Goal: Check status: Check status

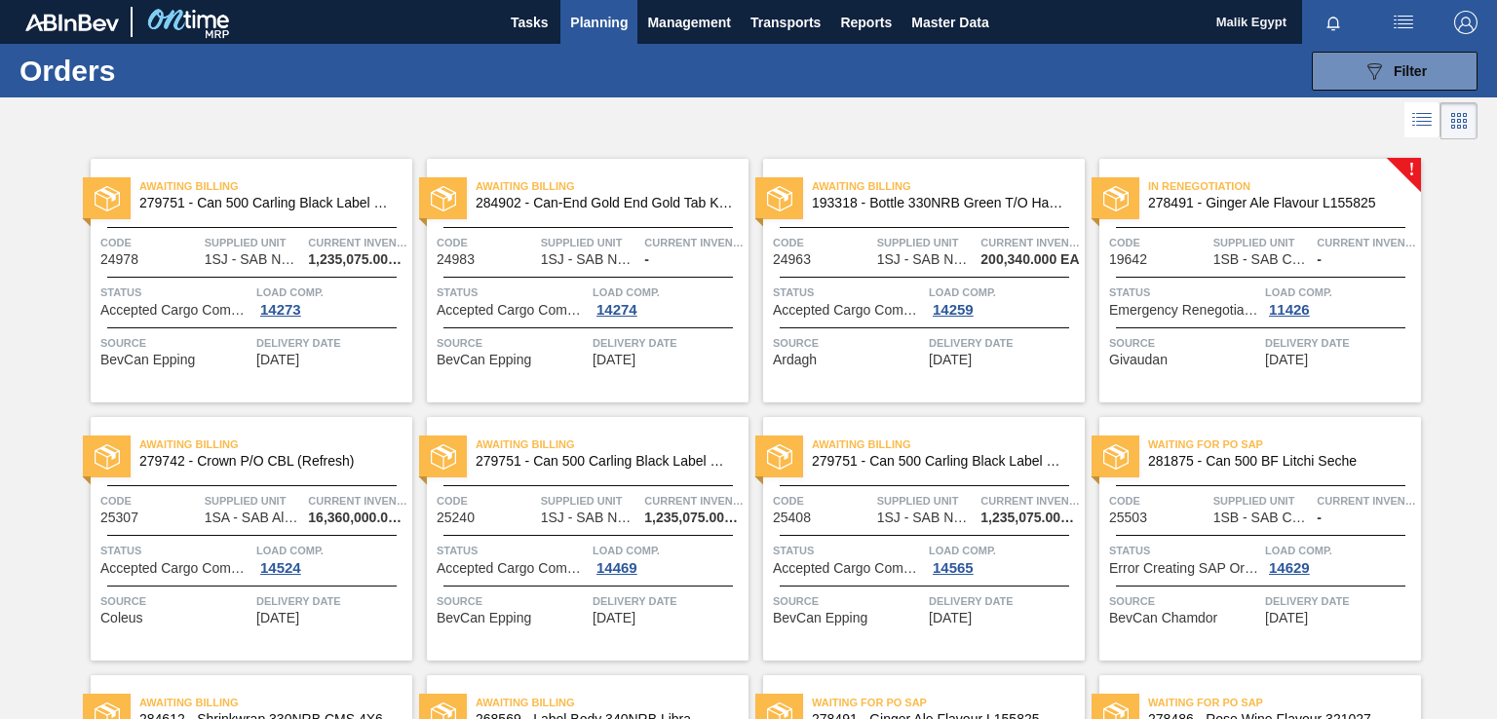
click at [1425, 123] on icon at bounding box center [1422, 119] width 23 height 23
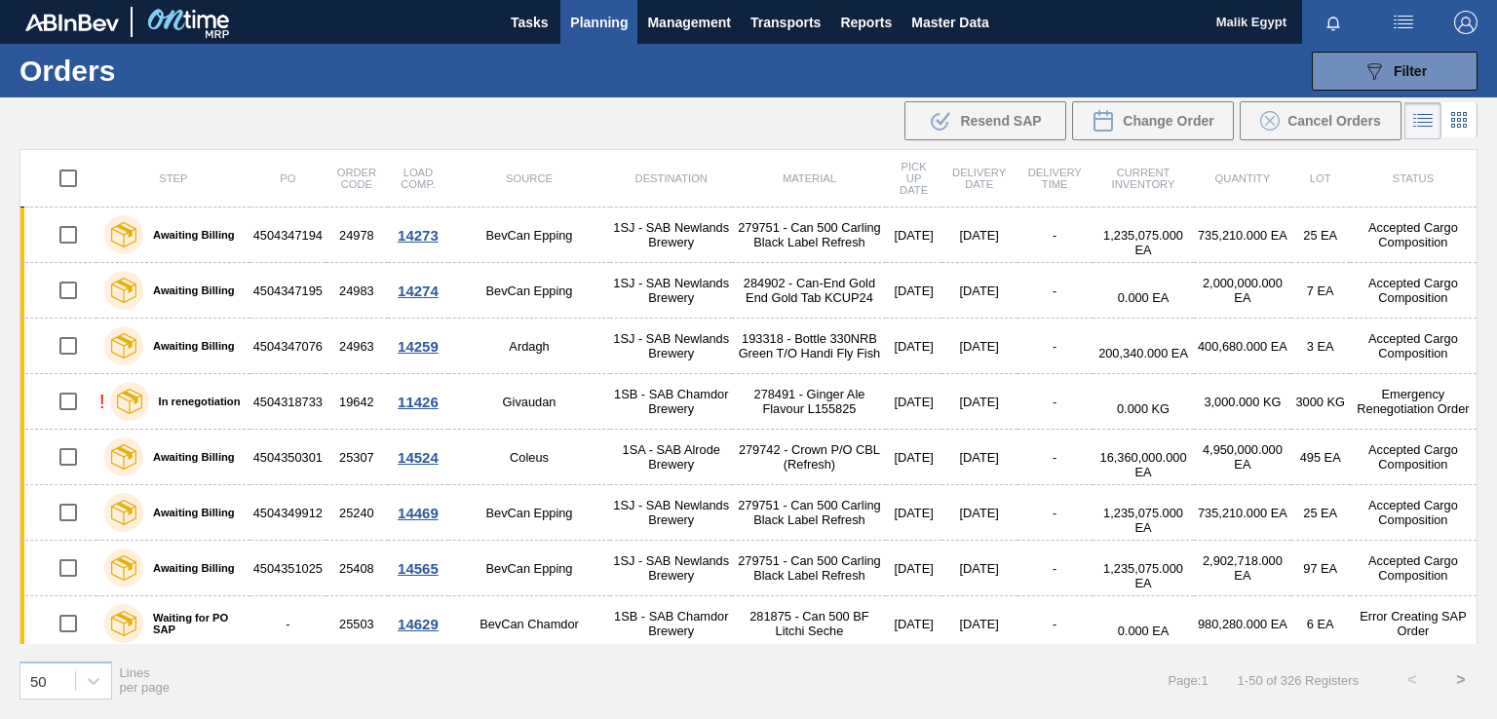
click at [600, 20] on span "Planning" at bounding box center [599, 22] width 58 height 23
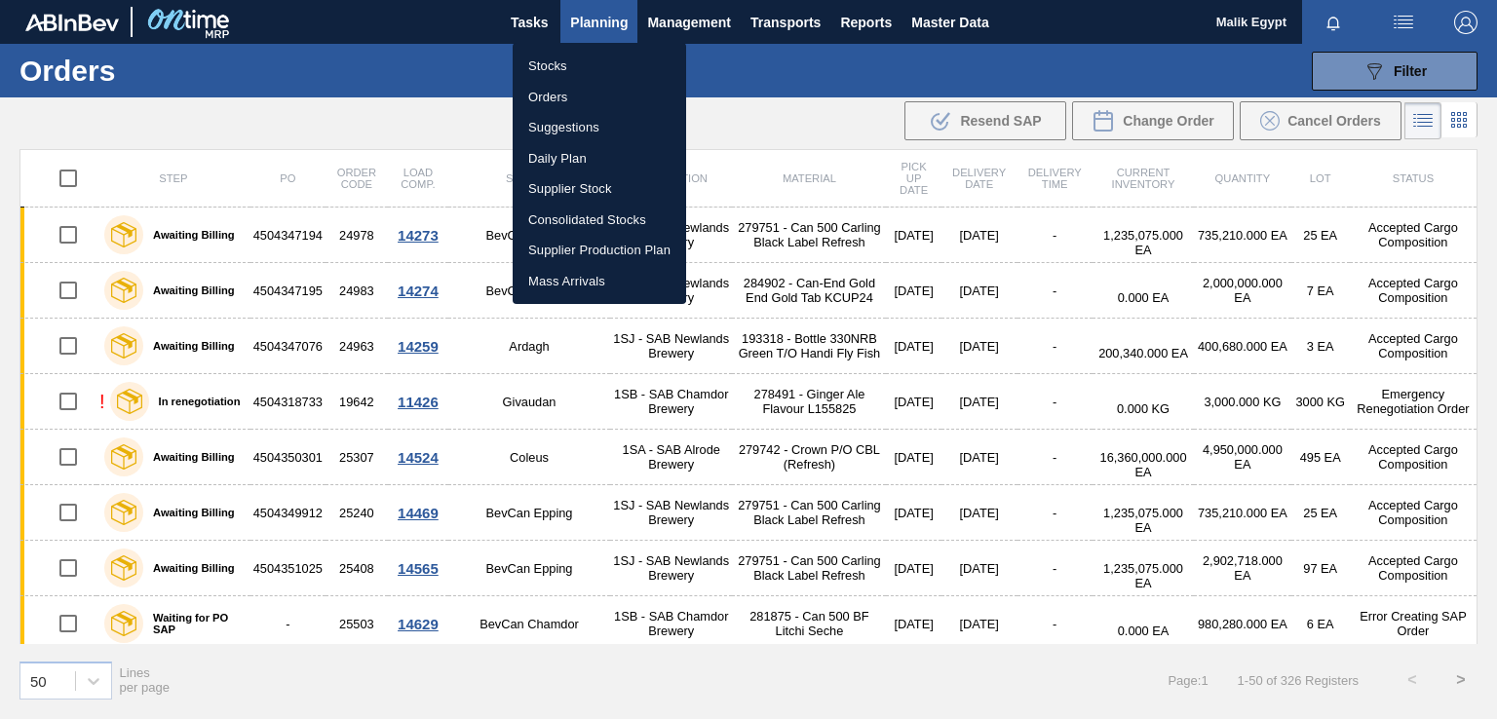
click at [541, 63] on li "Stocks" at bounding box center [600, 66] width 174 height 31
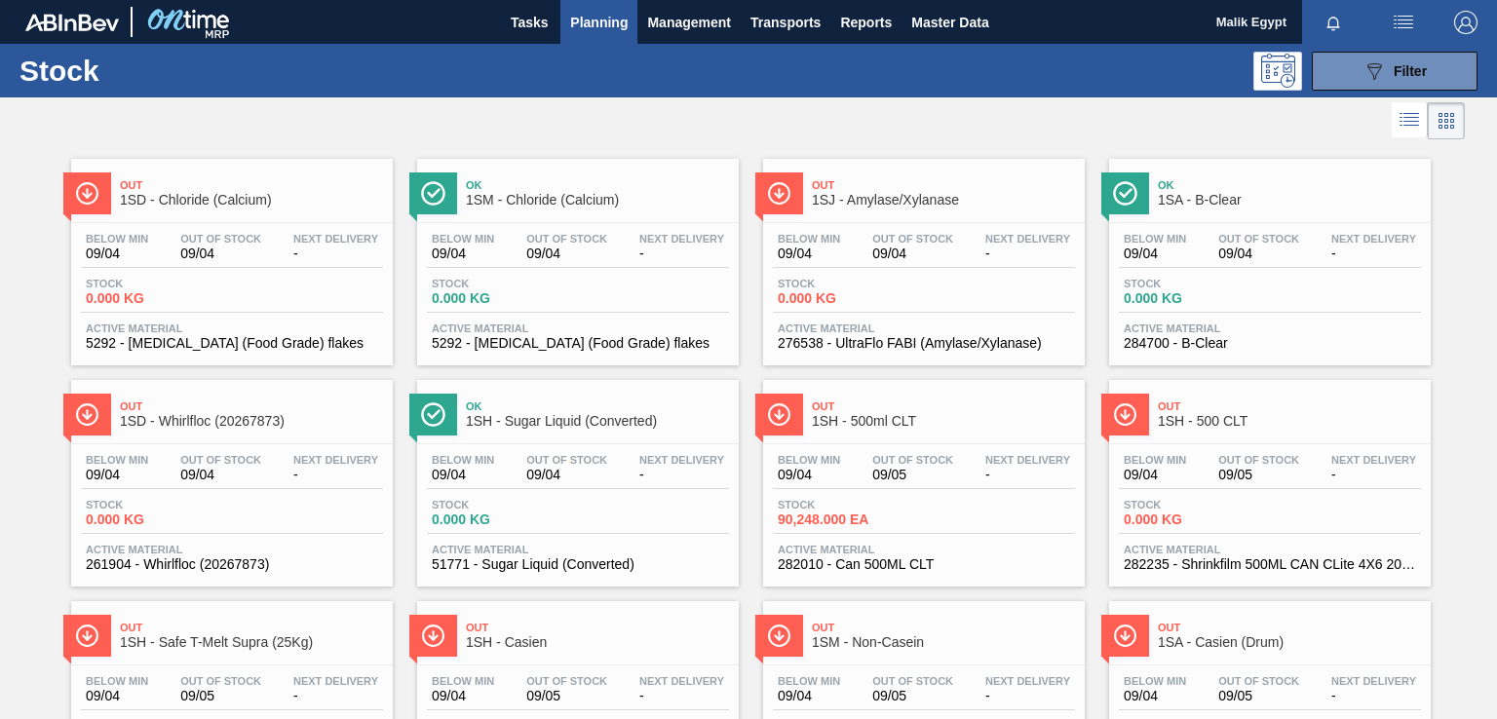
click at [1402, 116] on icon at bounding box center [1409, 119] width 23 height 23
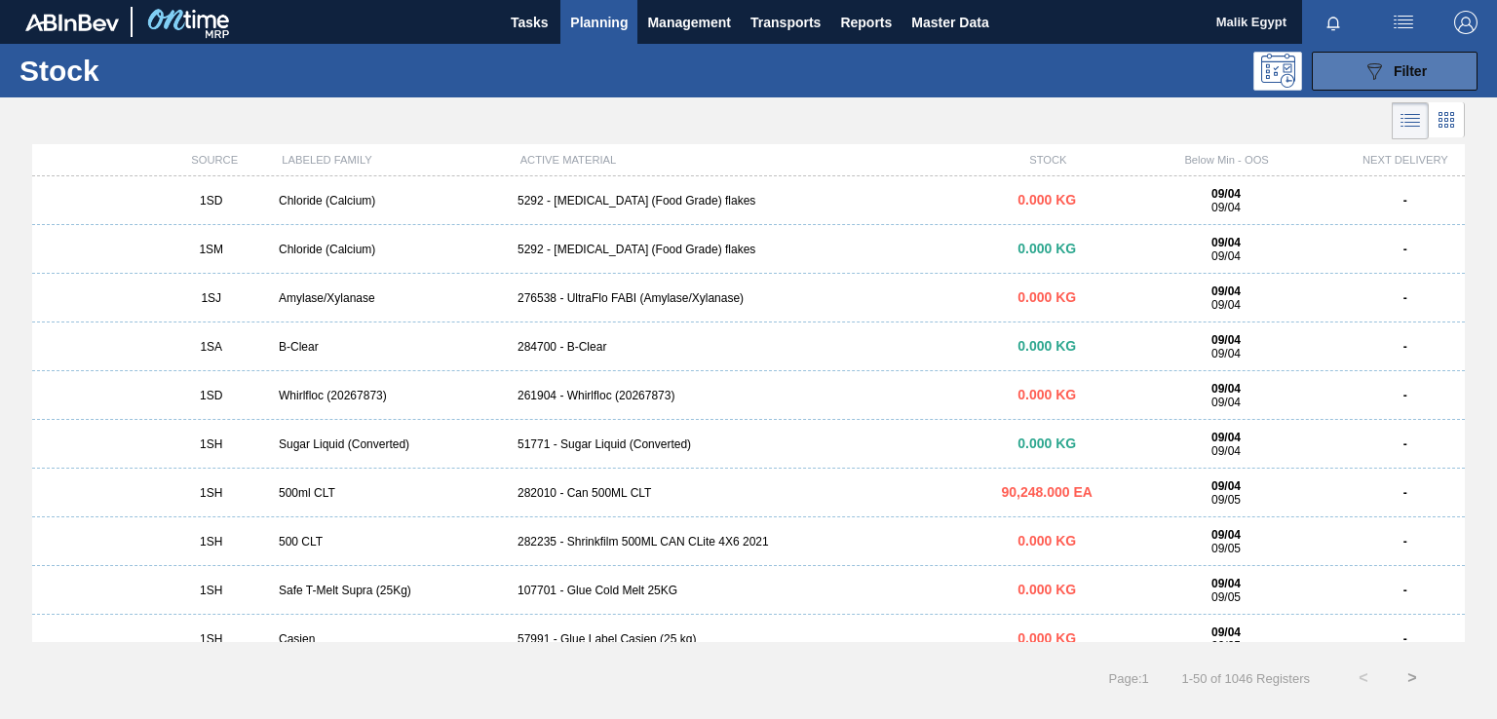
click at [1388, 67] on div "089F7B8B-B2A5-4AFE-B5C0-19BA573D28AC Filter" at bounding box center [1395, 70] width 64 height 23
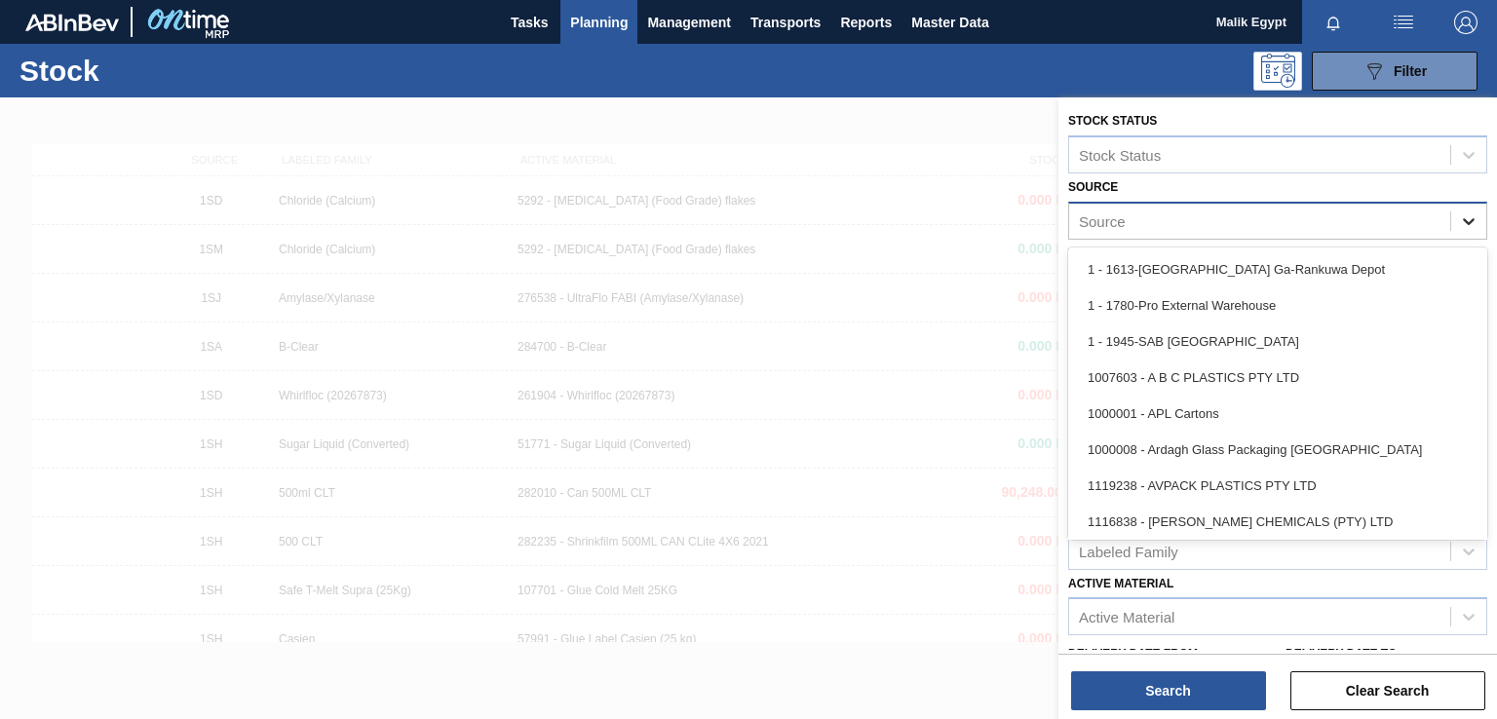
click at [1466, 225] on icon at bounding box center [1468, 221] width 19 height 19
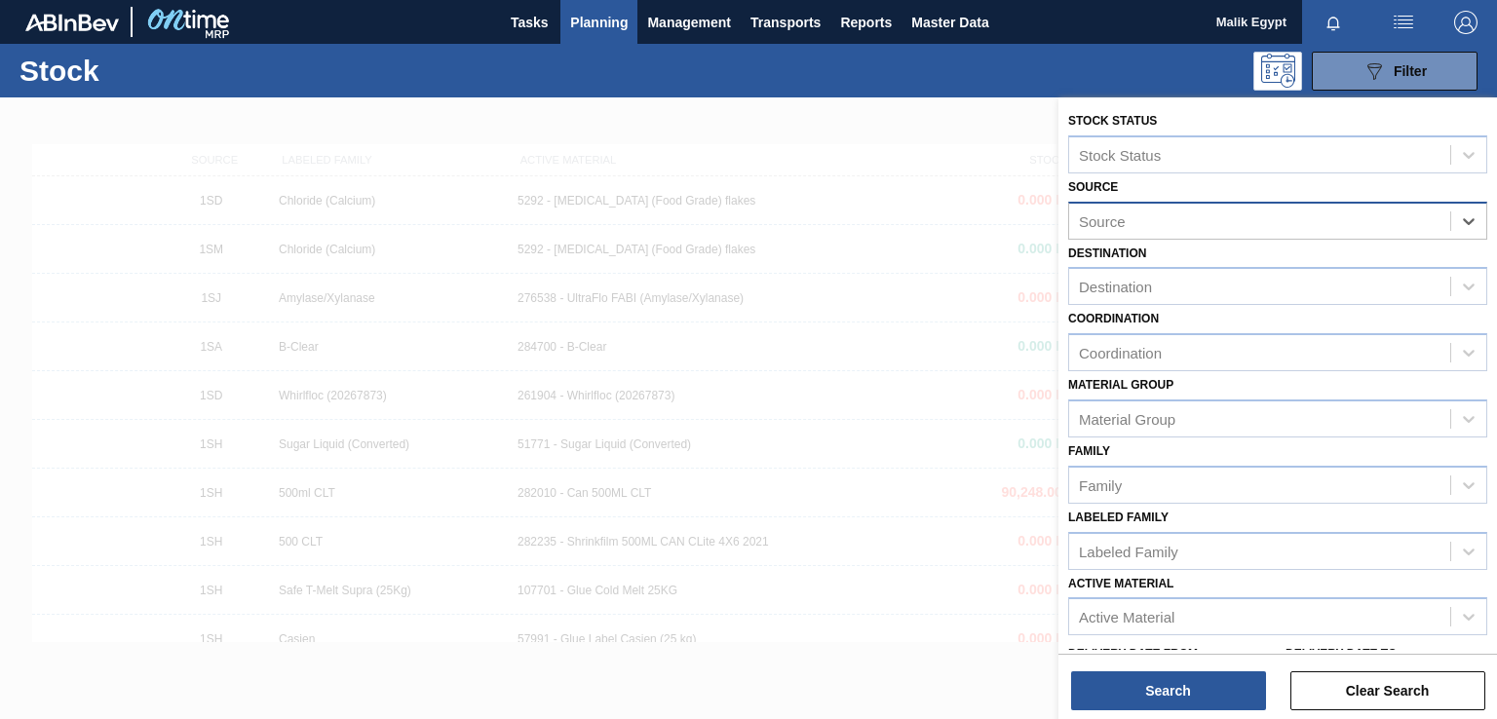
click at [1224, 220] on div "Source" at bounding box center [1259, 221] width 381 height 28
type input "TROPIC"
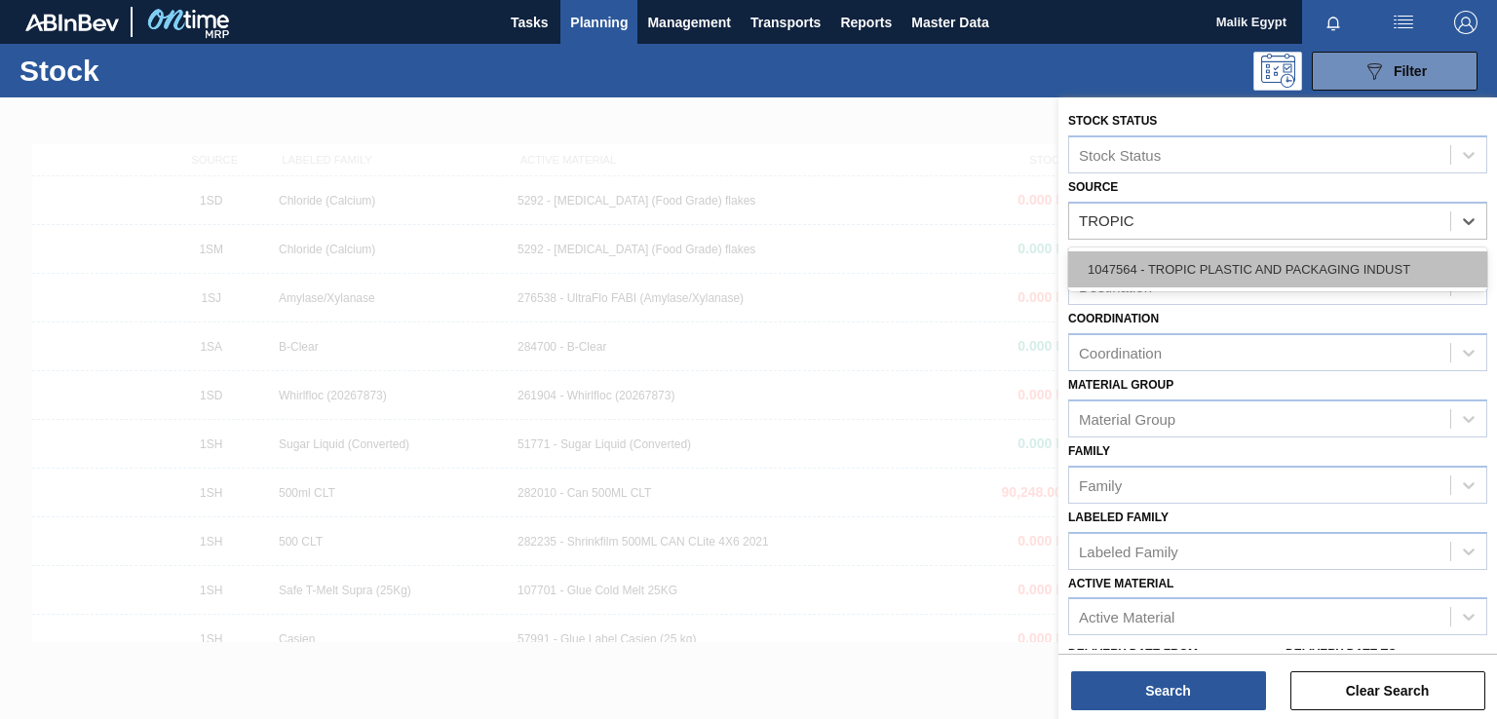
click at [1248, 265] on div "1047564 - TROPIC PLASTIC AND PACKAGING INDUST" at bounding box center [1277, 270] width 419 height 36
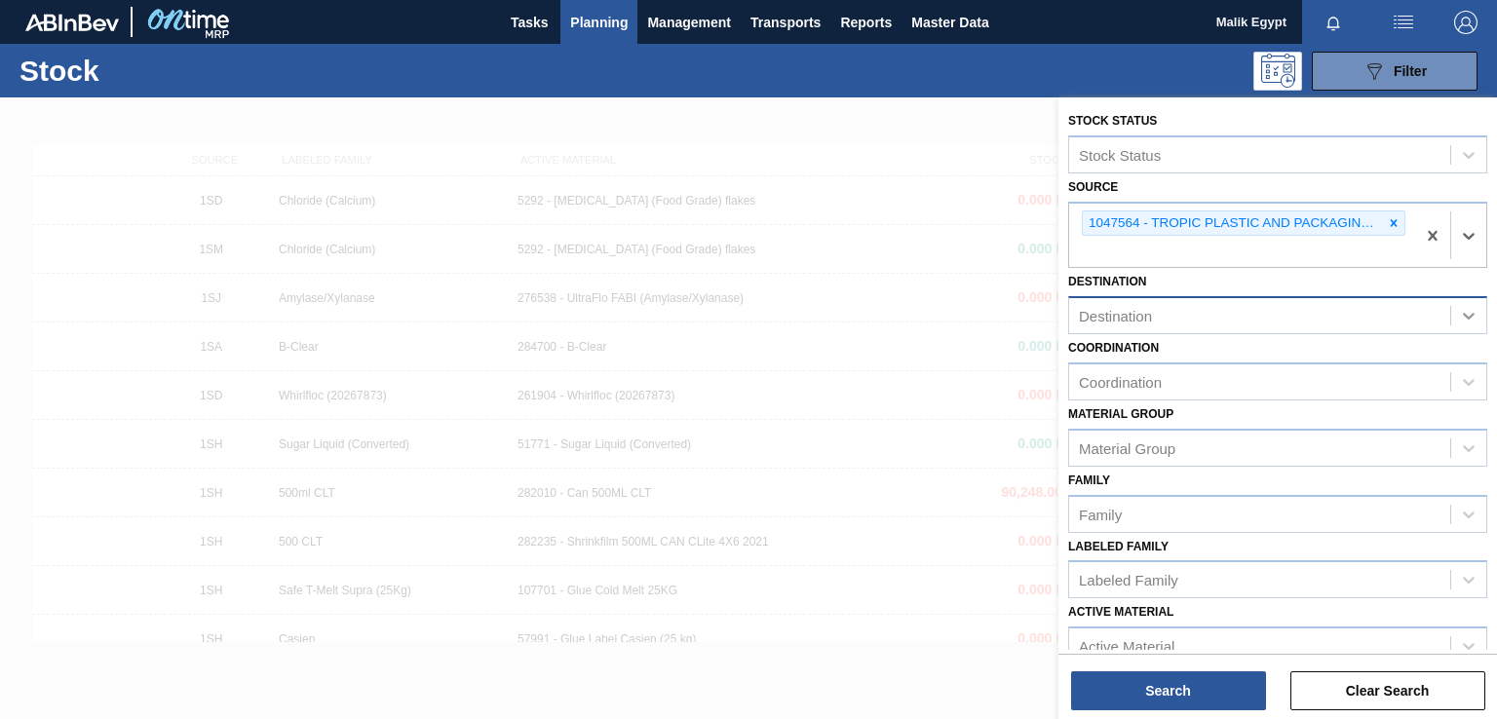
click at [1463, 311] on icon at bounding box center [1468, 315] width 19 height 19
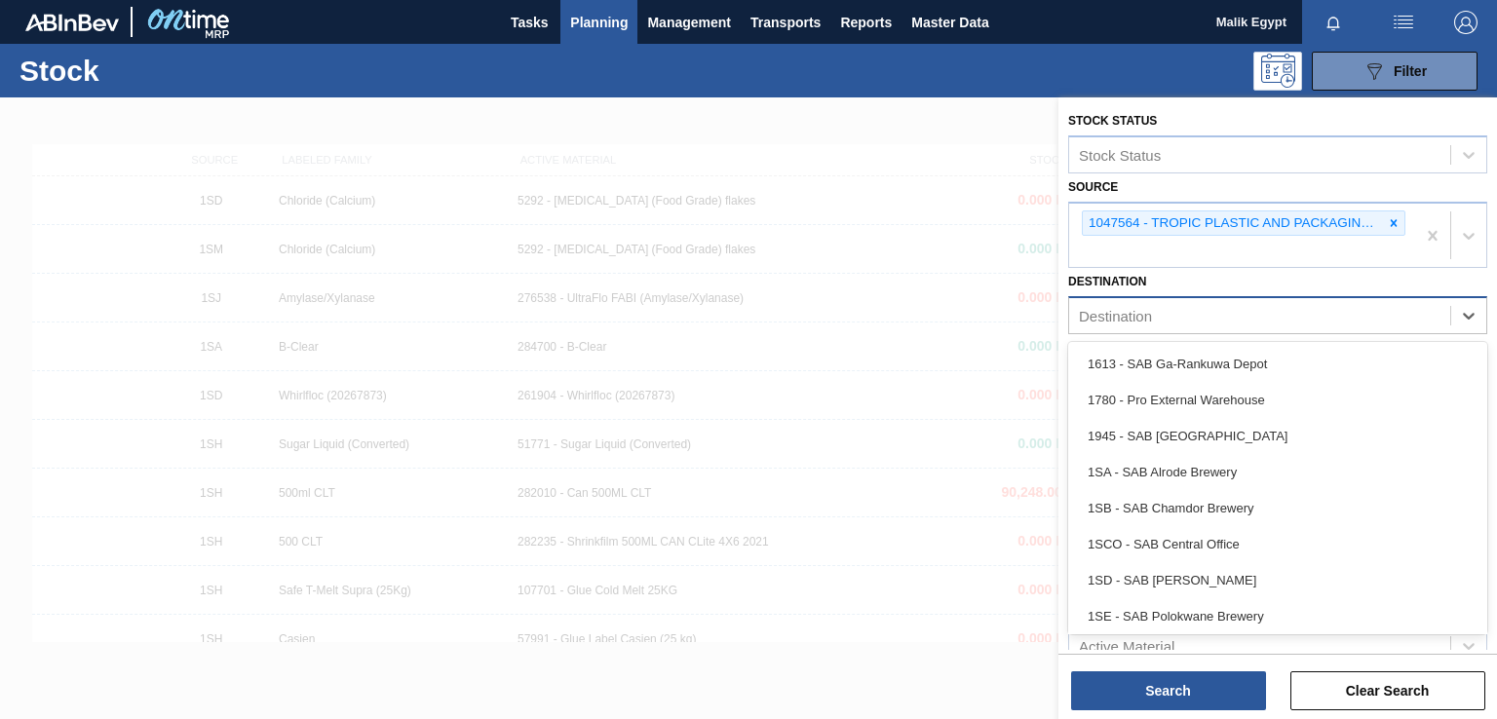
click at [1169, 321] on div "Destination" at bounding box center [1259, 316] width 381 height 28
type input "1SJ"
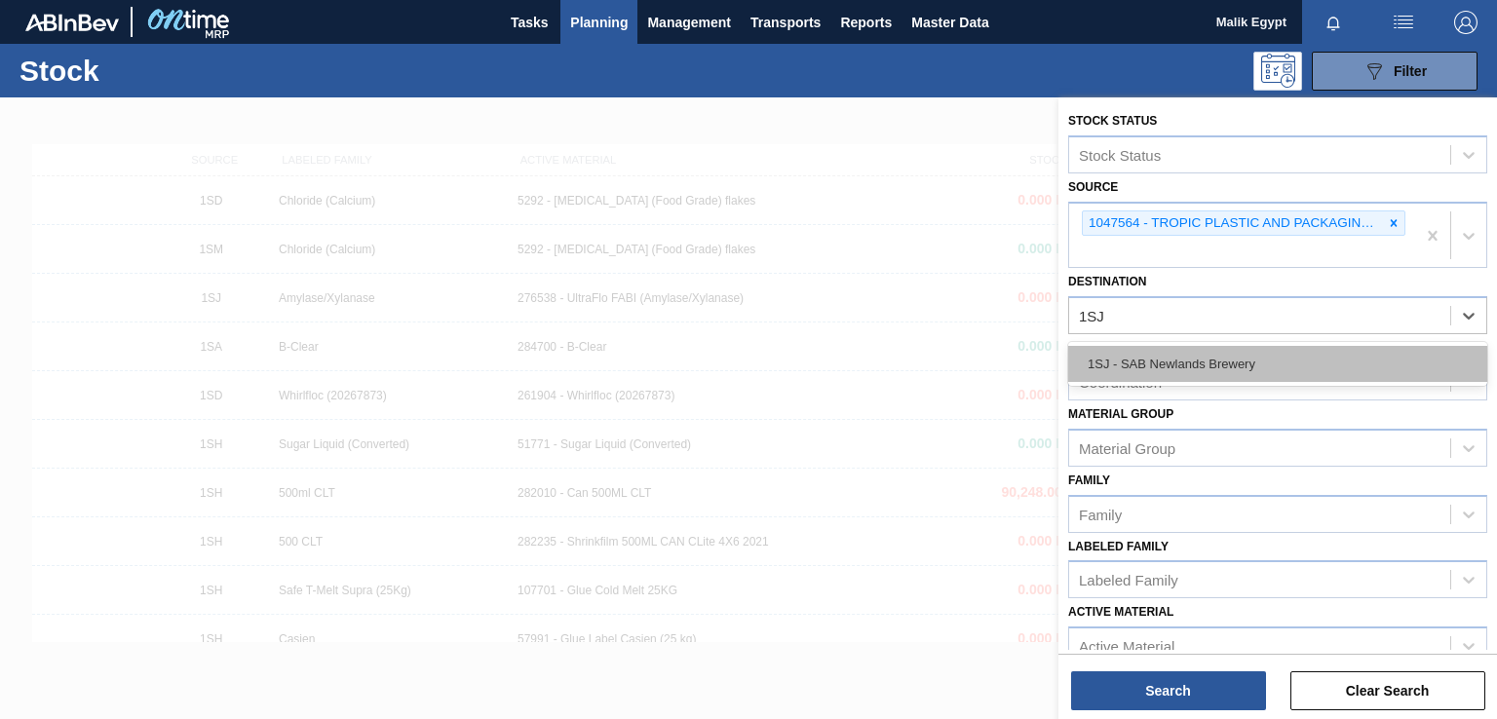
click at [1209, 364] on div "1SJ - SAB Newlands Brewery" at bounding box center [1277, 364] width 419 height 36
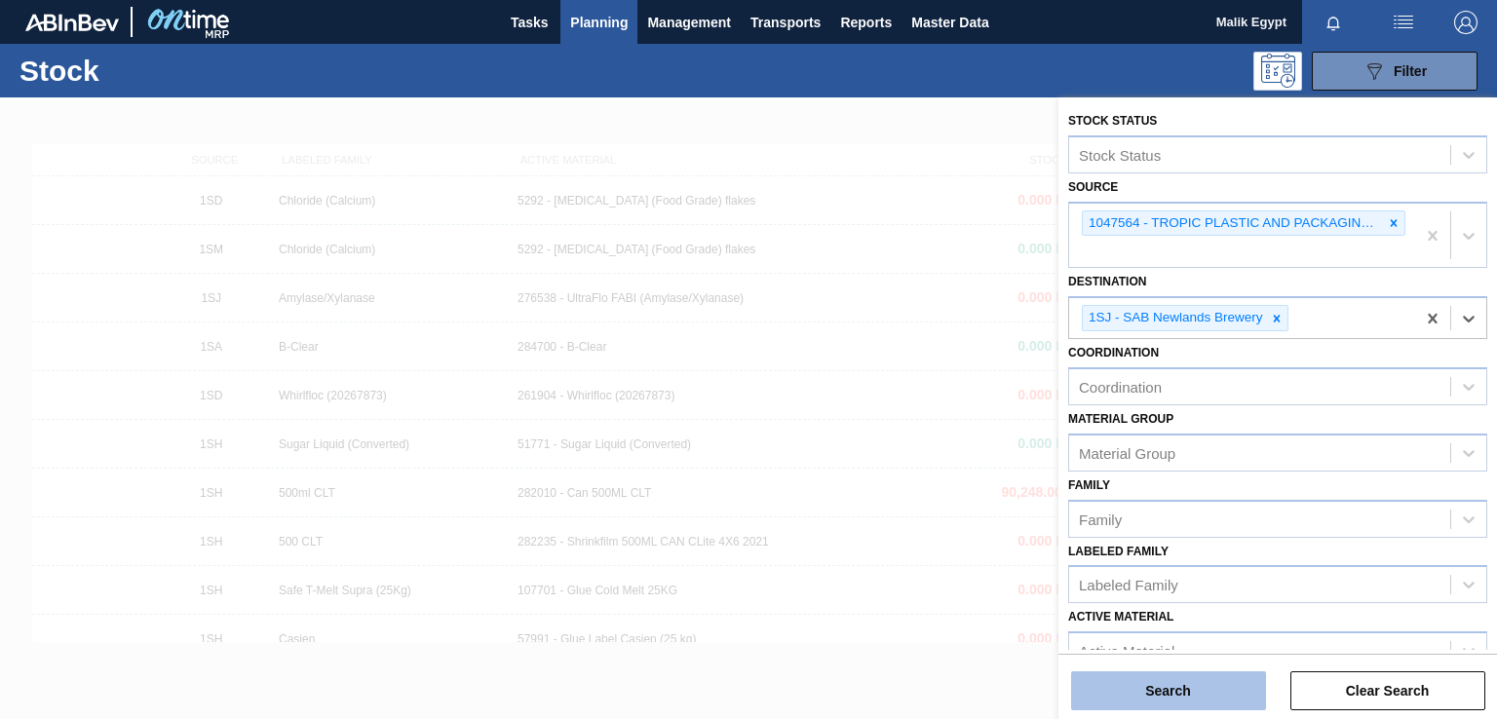
click at [1219, 693] on button "Search" at bounding box center [1168, 691] width 195 height 39
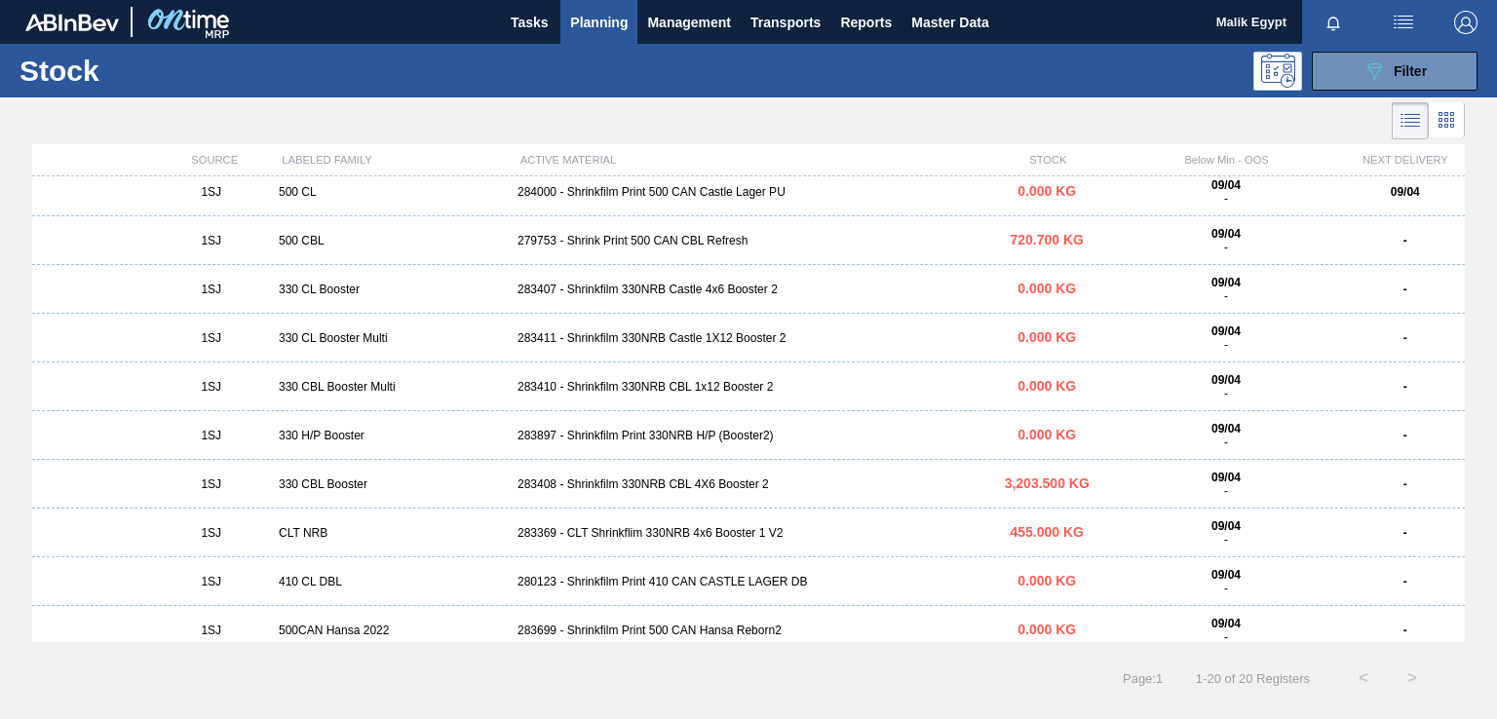
scroll to position [21, 0]
